Goal: Task Accomplishment & Management: Complete application form

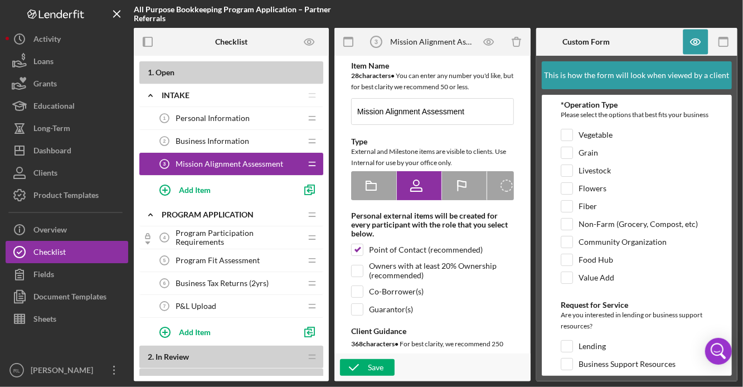
scroll to position [49, 0]
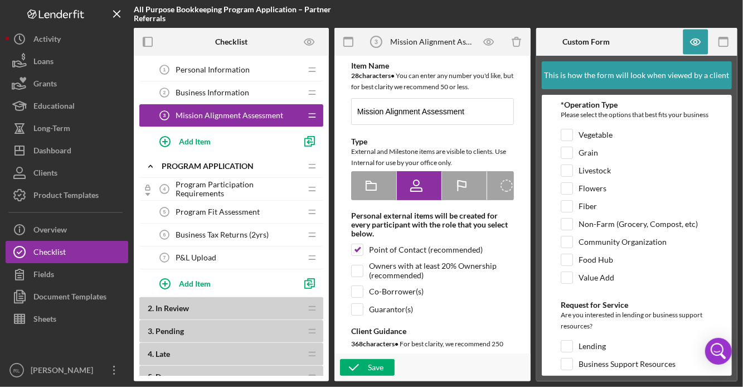
click at [220, 231] on span "Business Tax Returns (2yrs)" at bounding box center [222, 234] width 93 height 9
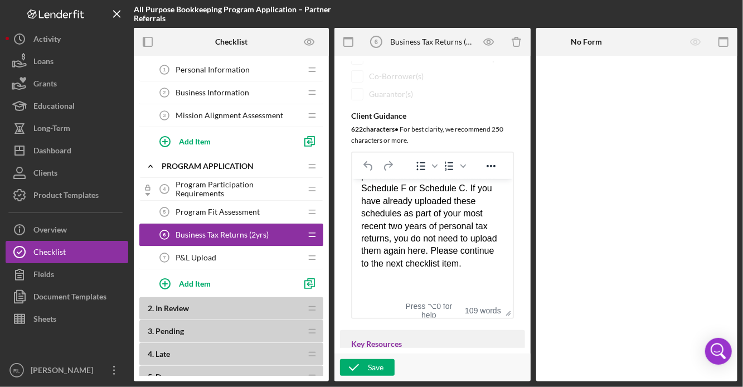
scroll to position [205, 0]
click at [404, 286] on div "Rich Text Area. Press ALT-0 for help." at bounding box center [432, 288] width 143 height 12
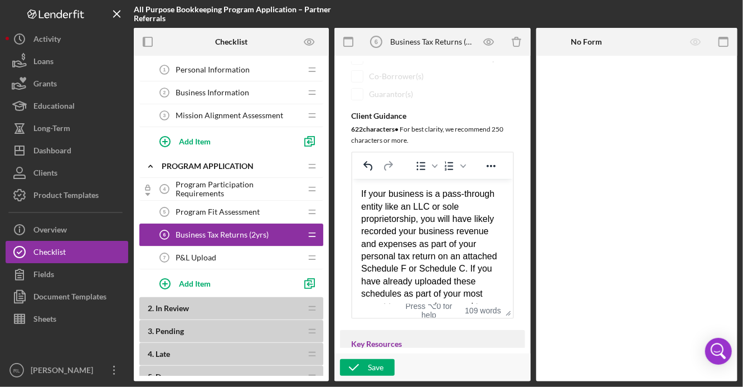
scroll to position [0, 0]
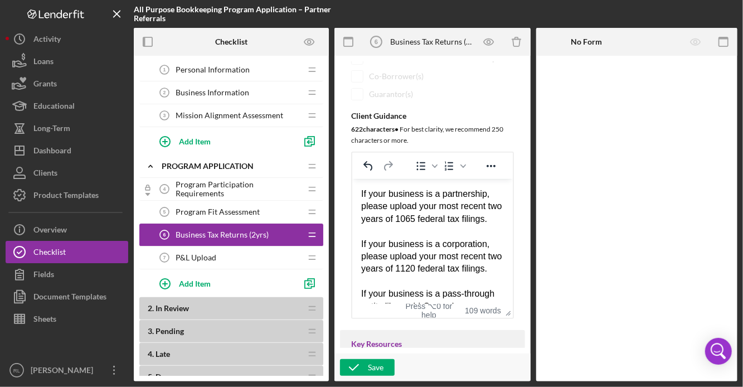
click at [360, 193] on html "If your business is a partnership, please upload your most recent two years of …" at bounding box center [432, 318] width 161 height 280
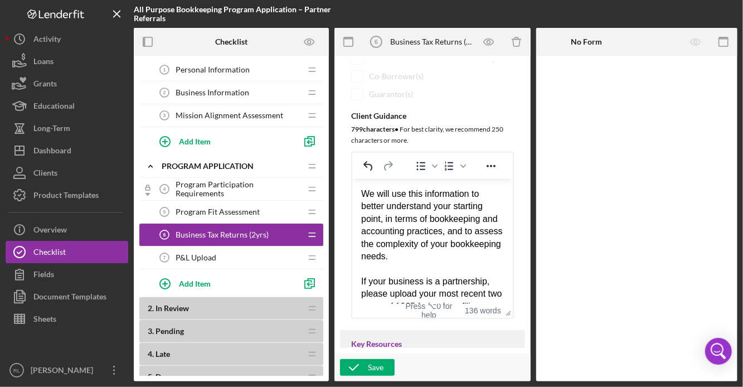
drag, startPoint x: 453, startPoint y: 260, endPoint x: 355, endPoint y: 195, distance: 118.2
click at [355, 194] on html "We will use this information to better understand your starting point, in terms…" at bounding box center [432, 361] width 161 height 367
copy div "We will use this information to better understand your starting point, in terms…"
click at [200, 260] on div "P&L Upload 7 P&L Upload" at bounding box center [227, 257] width 148 height 22
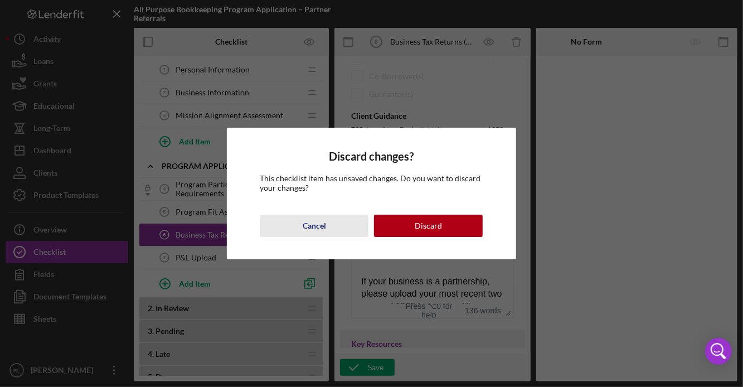
click at [316, 222] on div "Cancel" at bounding box center [314, 226] width 23 height 22
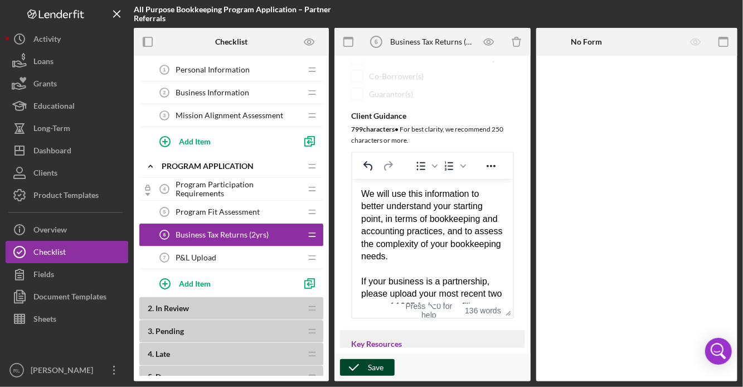
click at [381, 372] on div "Save" at bounding box center [376, 367] width 16 height 17
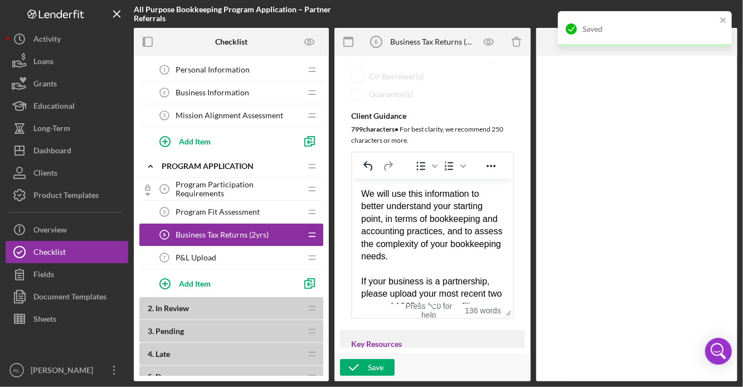
click at [219, 258] on div "P&L Upload 7 P&L Upload" at bounding box center [227, 257] width 148 height 22
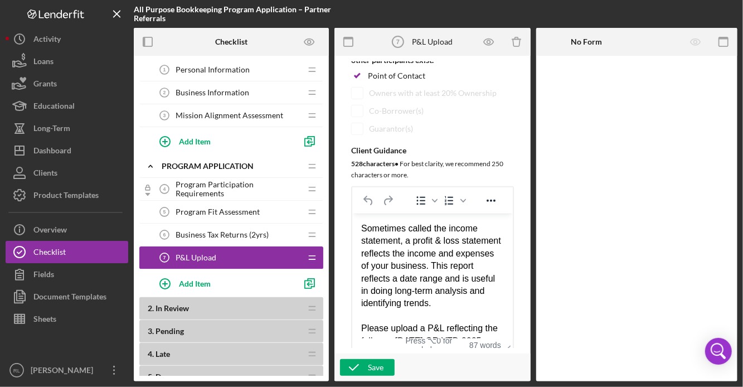
scroll to position [190, 0]
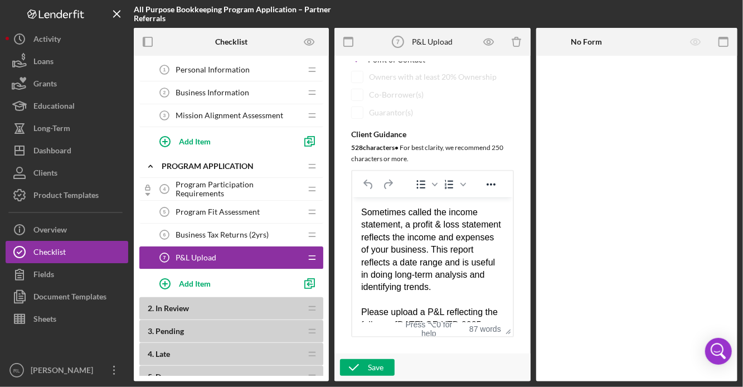
click at [361, 213] on div "Sometimes called the income statement, a profit & loss statement reflects the i…" at bounding box center [432, 250] width 143 height 88
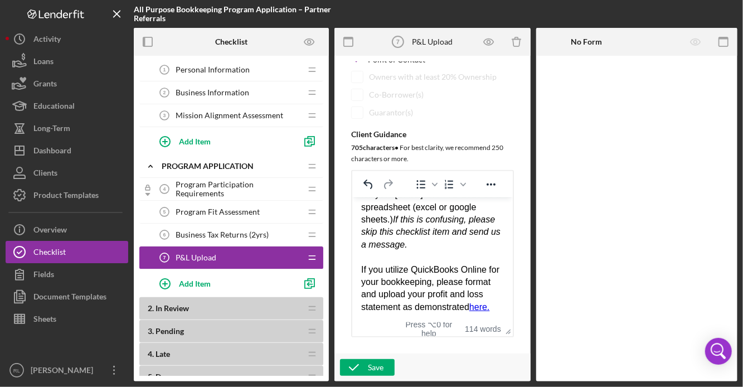
scroll to position [0, 0]
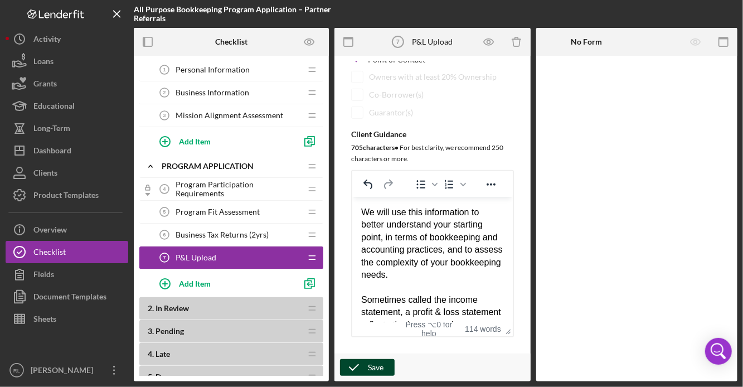
click at [362, 370] on icon "button" at bounding box center [354, 368] width 28 height 28
click at [230, 111] on span "Mission Alignment Assessment" at bounding box center [230, 115] width 108 height 9
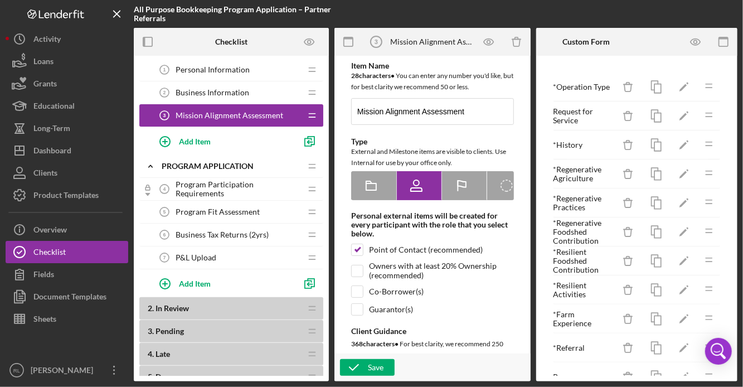
click at [202, 190] on span "Program Participation Requirements" at bounding box center [238, 189] width 125 height 18
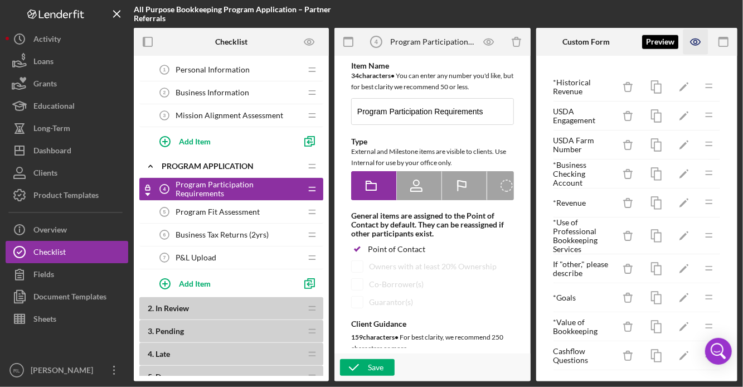
click at [698, 44] on icon "button" at bounding box center [696, 42] width 25 height 25
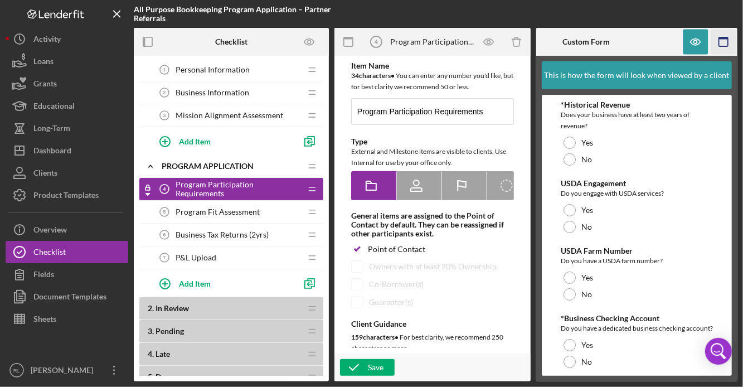
click at [722, 41] on icon "button" at bounding box center [723, 42] width 25 height 25
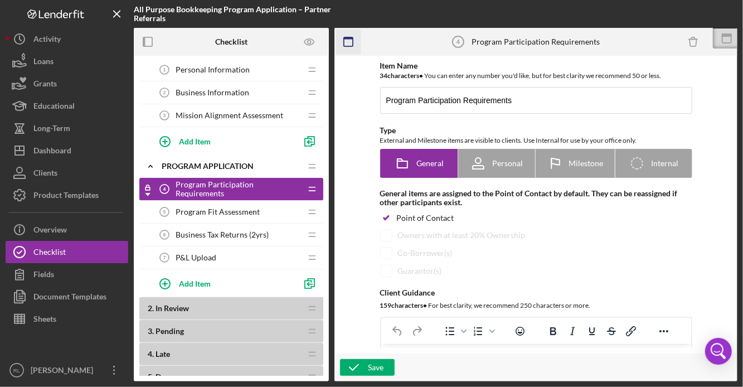
click at [344, 46] on icon "button" at bounding box center [348, 42] width 25 height 25
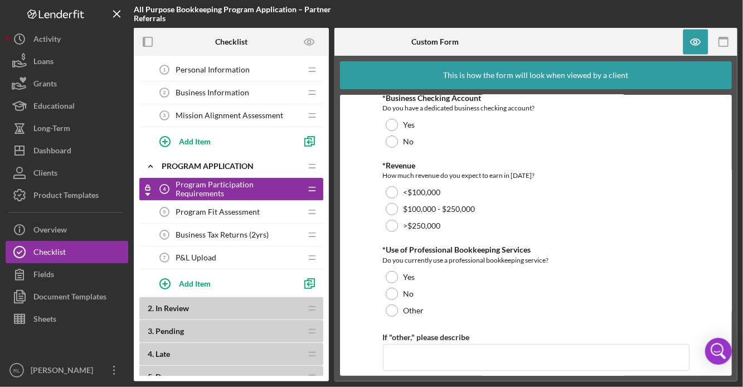
scroll to position [210, 0]
click at [720, 41] on icon "button" at bounding box center [723, 42] width 25 height 25
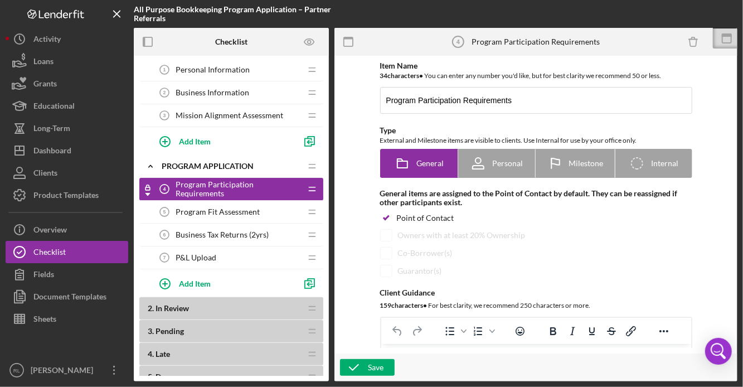
click at [225, 192] on div "Program Participation Requirements 4 Program Participation Requirements" at bounding box center [227, 189] width 148 height 22
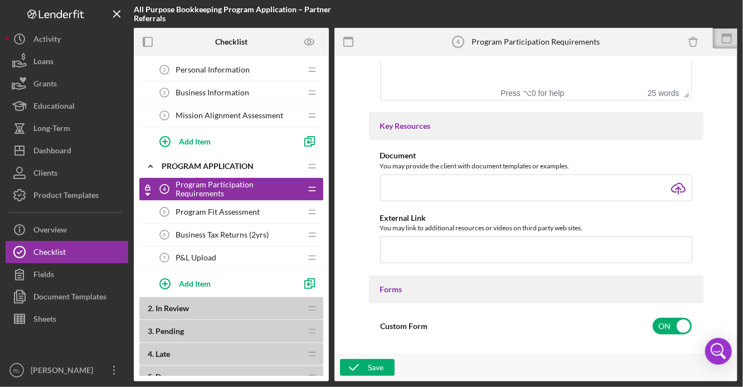
scroll to position [0, 0]
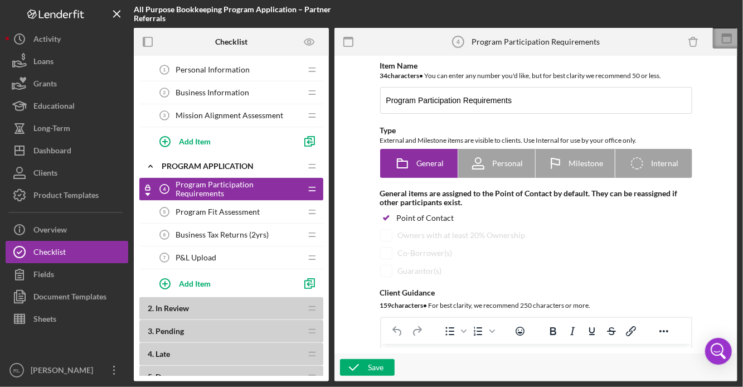
click at [725, 35] on icon at bounding box center [727, 34] width 10 height 3
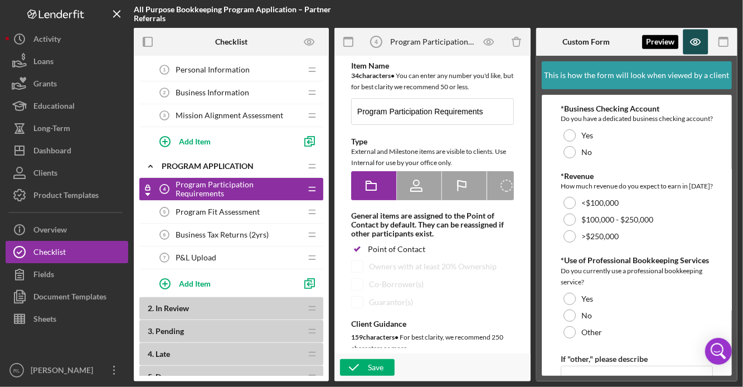
click at [699, 46] on icon "button" at bounding box center [696, 42] width 25 height 25
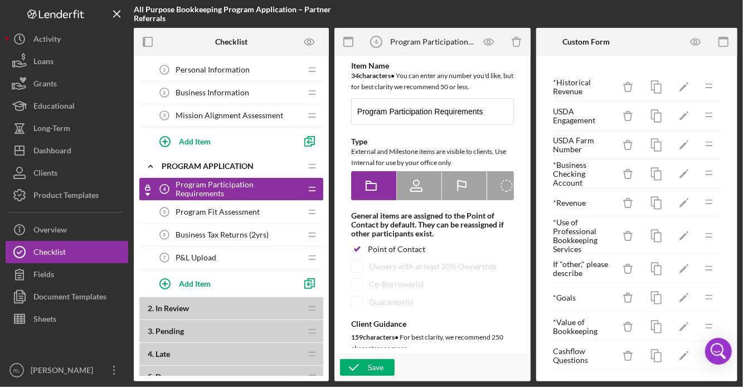
scroll to position [9, 0]
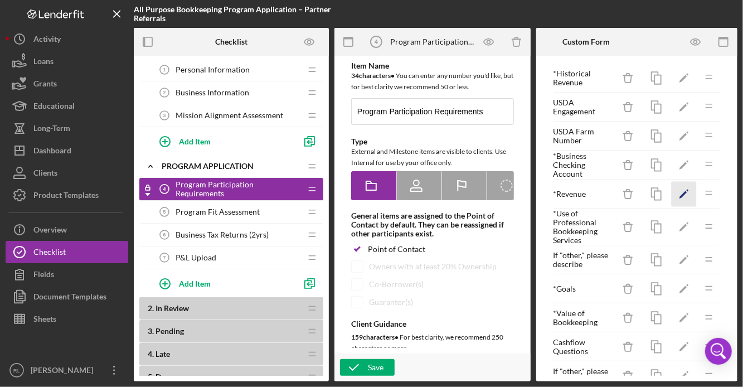
click at [682, 191] on icon "Icon/Edit" at bounding box center [684, 194] width 25 height 25
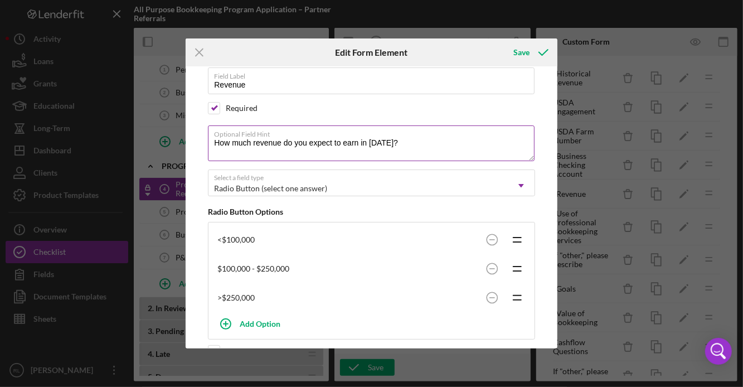
scroll to position [91, 0]
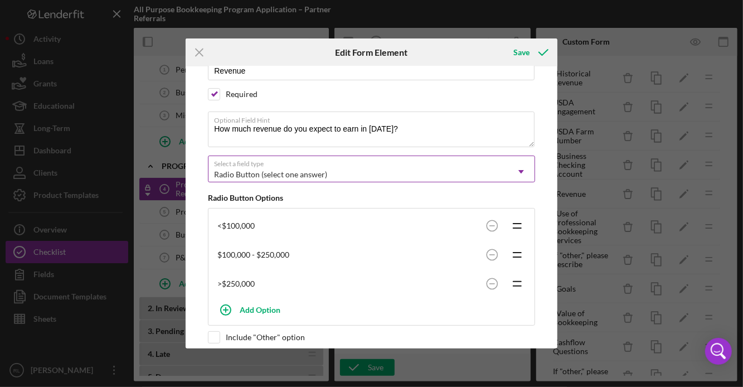
click at [273, 170] on div "Radio Button (select one answer)" at bounding box center [270, 174] width 113 height 9
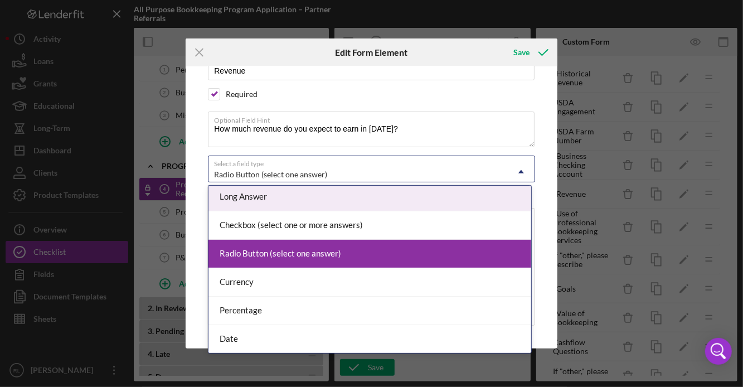
scroll to position [70, 0]
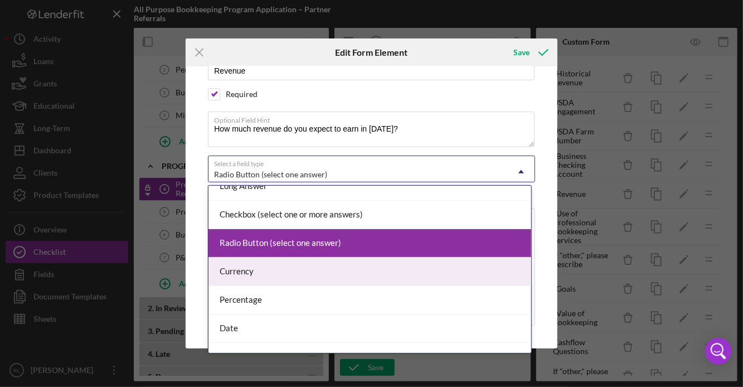
click at [275, 270] on div "Currency" at bounding box center [370, 272] width 323 height 28
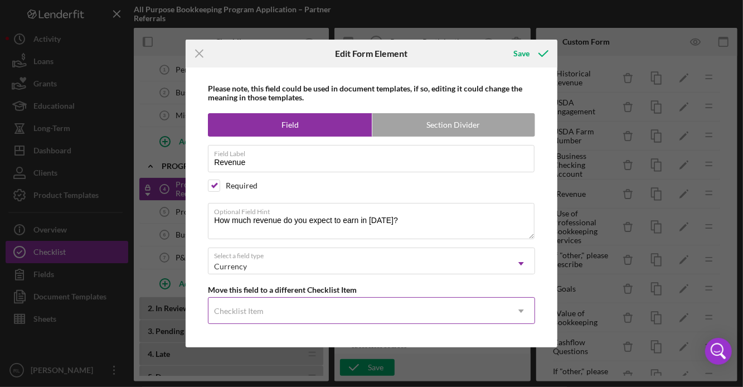
click at [274, 311] on div "Checklist Item" at bounding box center [358, 311] width 299 height 26
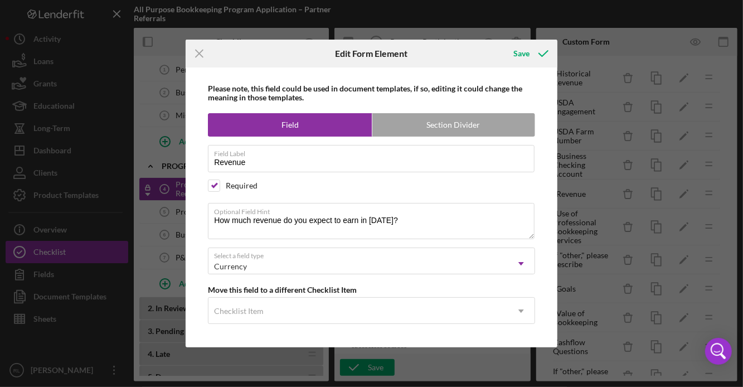
click at [462, 61] on div "Save" at bounding box center [496, 54] width 124 height 28
click at [541, 54] on icon "submit" at bounding box center [544, 54] width 28 height 28
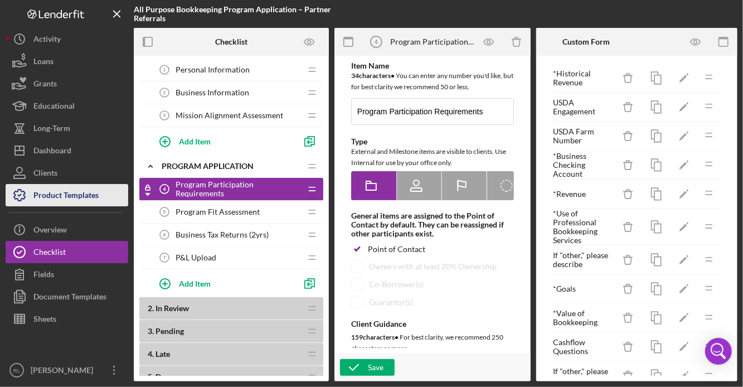
click at [67, 192] on div "Product Templates" at bounding box center [65, 196] width 65 height 25
